Goal: Use online tool/utility: Utilize a website feature to perform a specific function

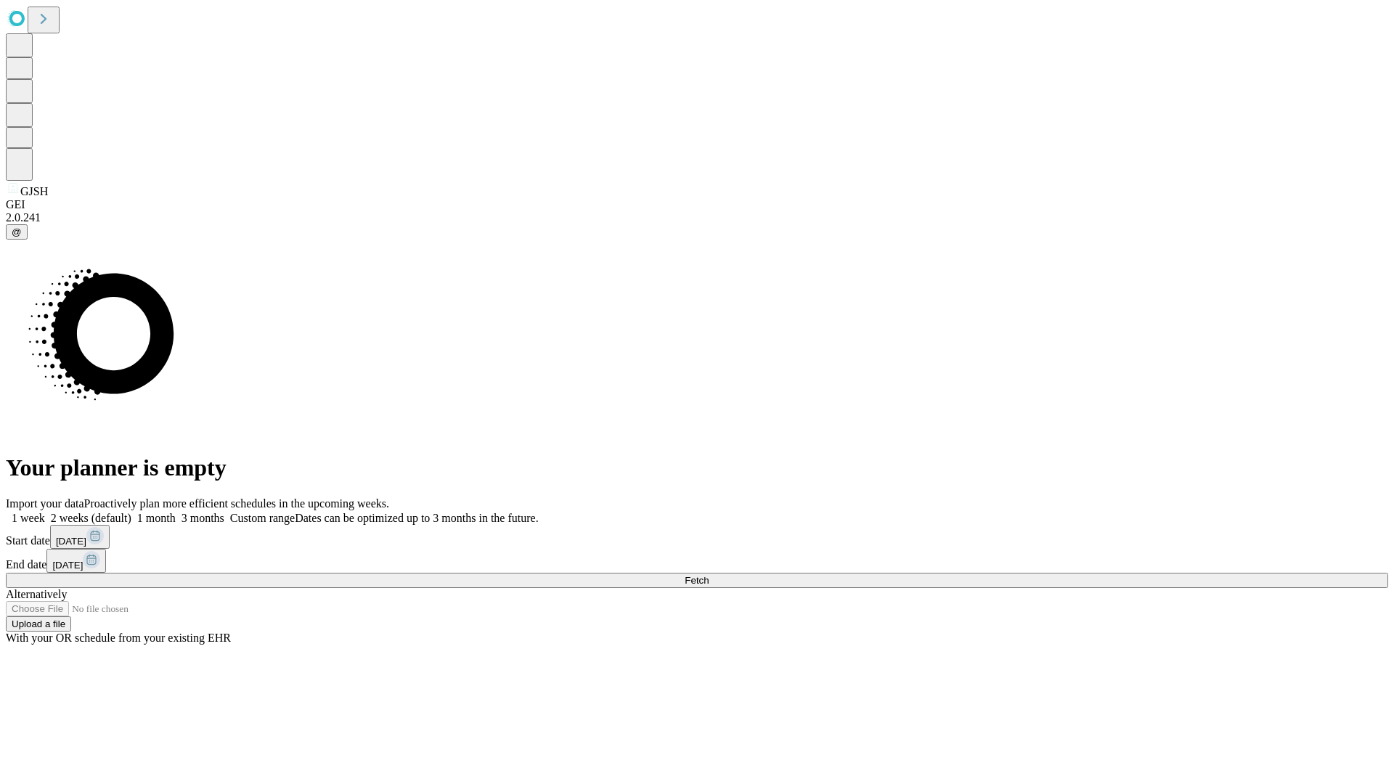
click at [709, 575] on span "Fetch" at bounding box center [697, 580] width 24 height 11
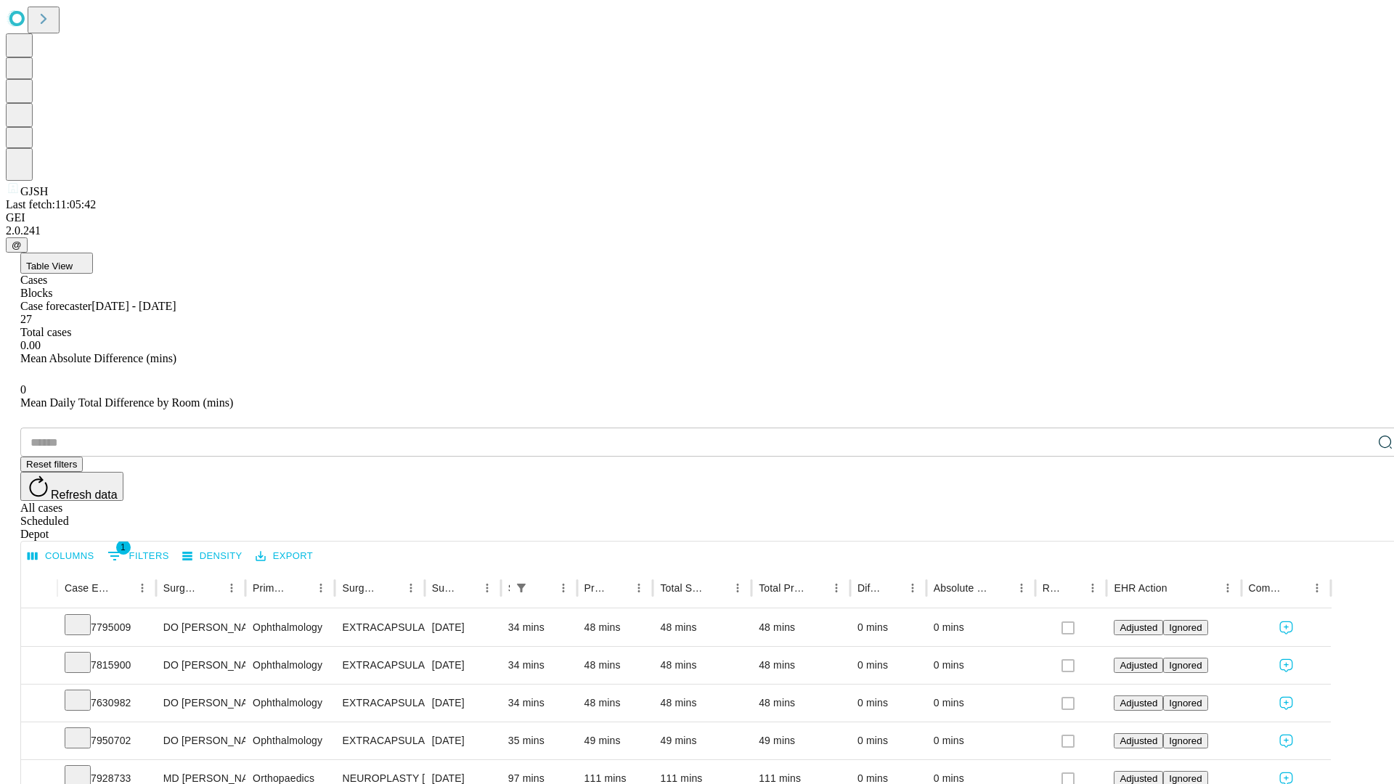
click at [73, 261] on span "Table View" at bounding box center [49, 266] width 46 height 11
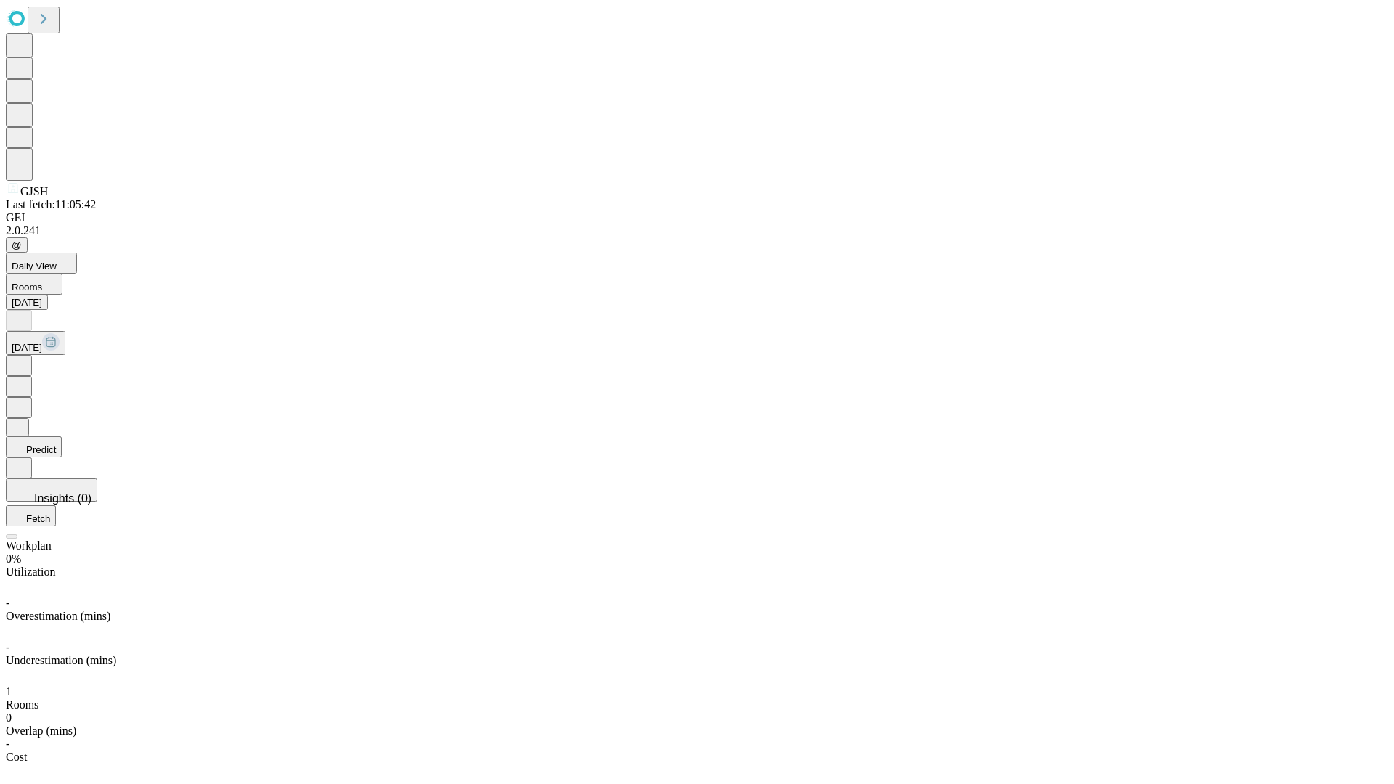
click at [62, 436] on button "Predict" at bounding box center [34, 446] width 56 height 21
